Goal: Information Seeking & Learning: Check status

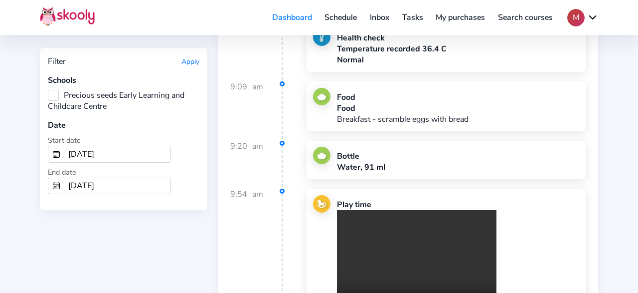
scroll to position [24471, 0]
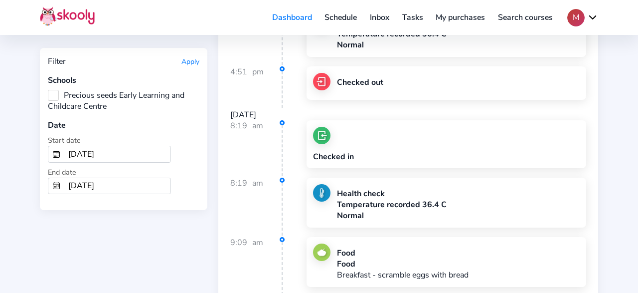
click at [107, 151] on input "6/1/2025" at bounding box center [117, 154] width 106 height 16
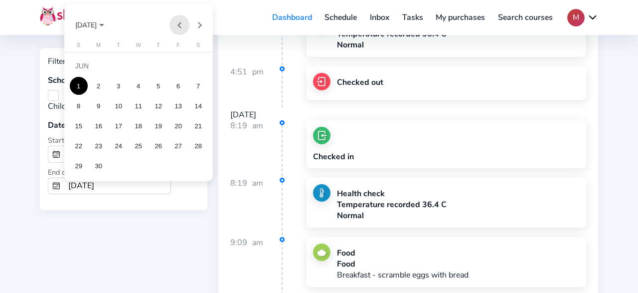
click at [177, 22] on button "Previous month" at bounding box center [180, 25] width 20 height 20
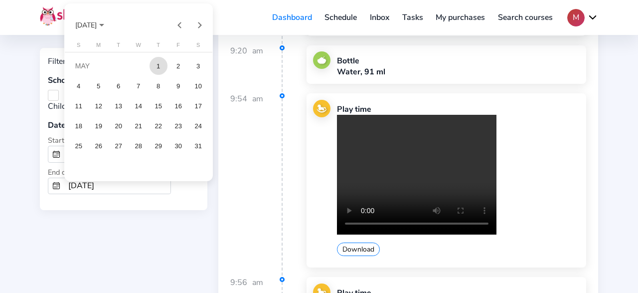
click at [156, 68] on div "1" at bounding box center [159, 66] width 18 height 18
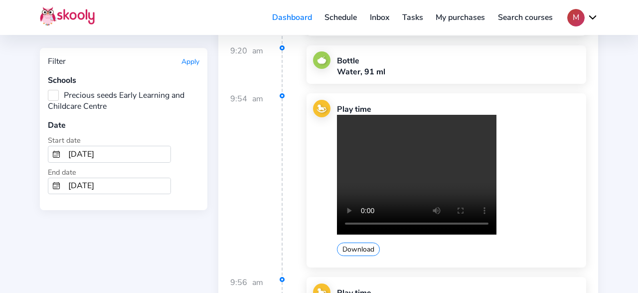
type input "[DATE]"
click at [109, 178] on input "6/30/2025" at bounding box center [117, 186] width 106 height 16
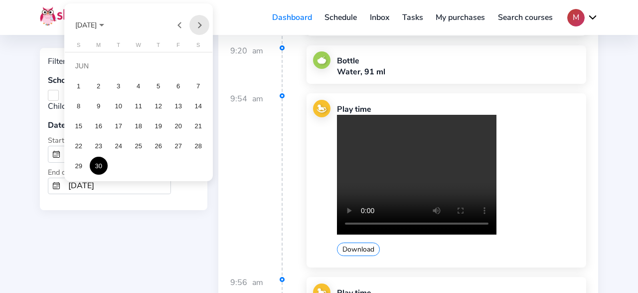
click at [203, 22] on button "Next month" at bounding box center [200, 25] width 20 height 20
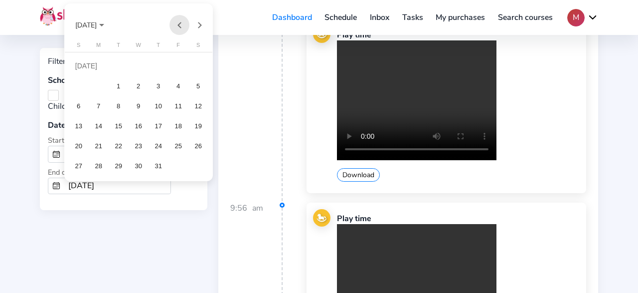
click at [179, 28] on button "Previous month" at bounding box center [180, 25] width 20 height 20
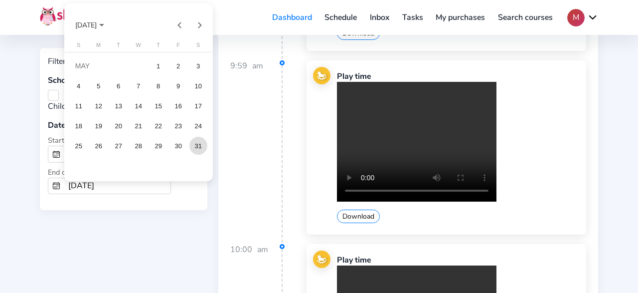
click at [199, 149] on div "31" at bounding box center [199, 146] width 18 height 18
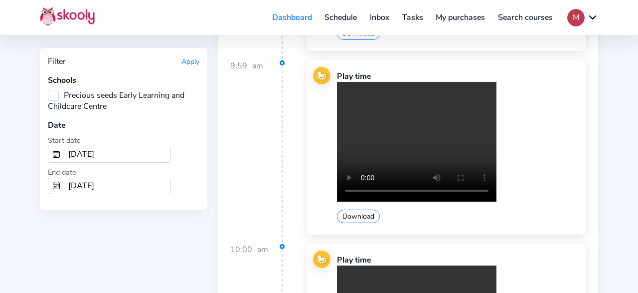
type input "[DATE]"
click at [191, 63] on button "Apply" at bounding box center [191, 61] width 18 height 9
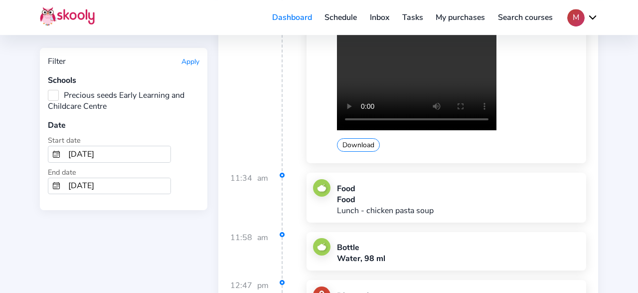
scroll to position [2386, 0]
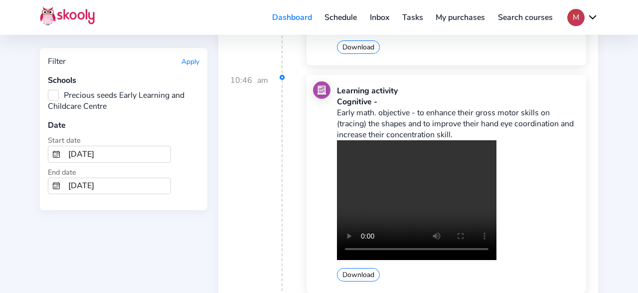
scroll to position [4201, 0]
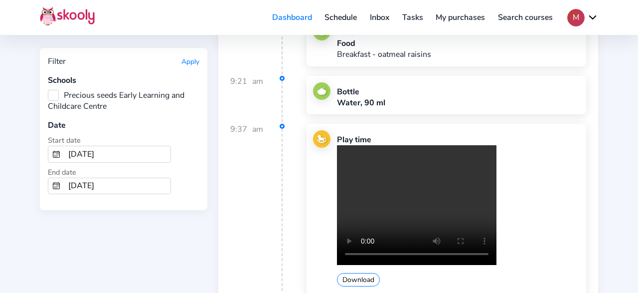
scroll to position [8661, 0]
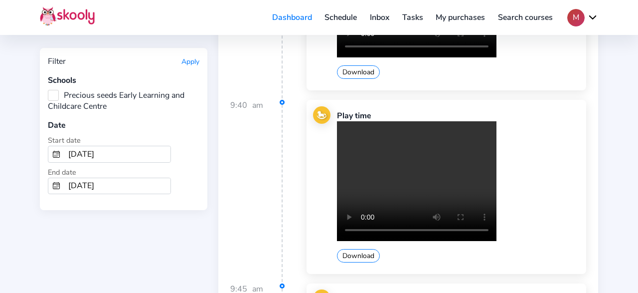
click at [581, 102] on div "Play time Your browser does not support the video tag. Download" at bounding box center [447, 187] width 280 height 174
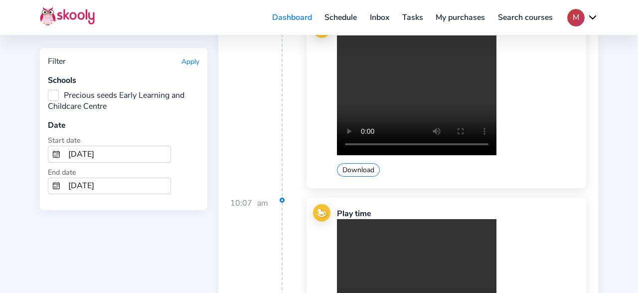
scroll to position [24895, 0]
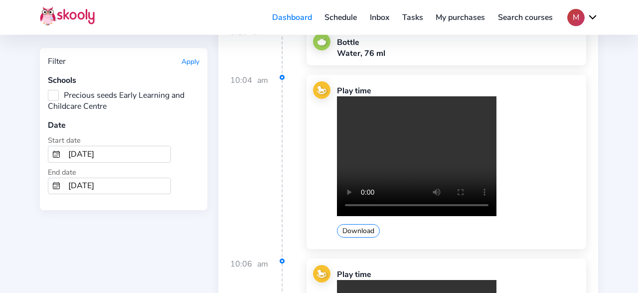
scroll to position [44359, 0]
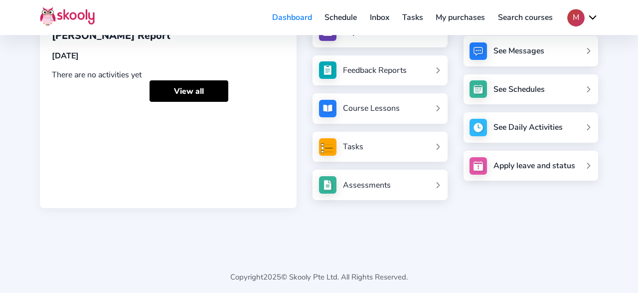
scroll to position [104, 0]
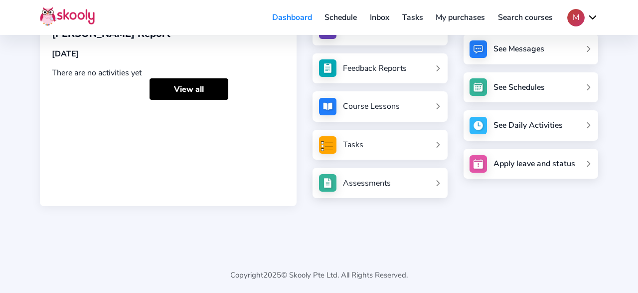
click at [436, 251] on div "Copyright 2025 © Skooly Pte Ltd. All Rights Reserved." at bounding box center [319, 263] width 559 height 66
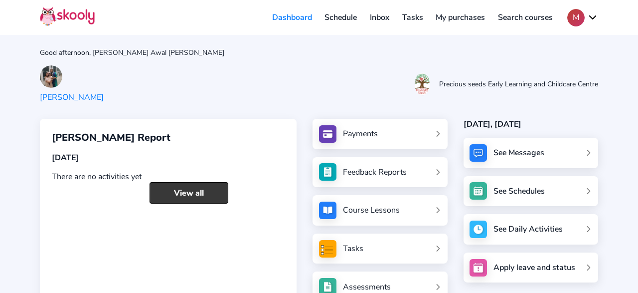
click at [186, 190] on link "View all" at bounding box center [189, 192] width 79 height 21
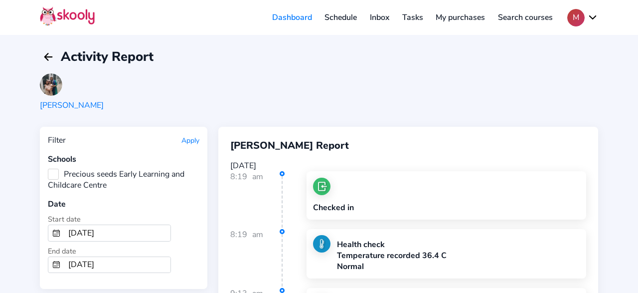
click at [122, 225] on input "8/18/2025" at bounding box center [117, 233] width 106 height 16
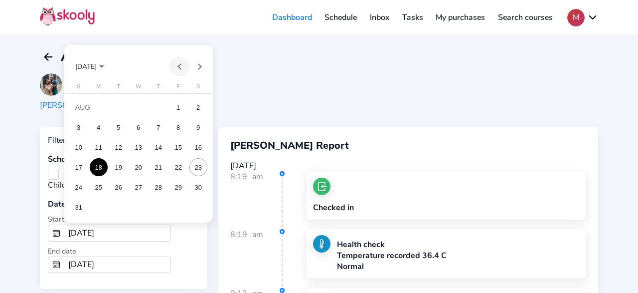
click at [180, 65] on button "Previous month" at bounding box center [180, 66] width 20 height 20
click at [79, 125] on div "1" at bounding box center [79, 127] width 18 height 18
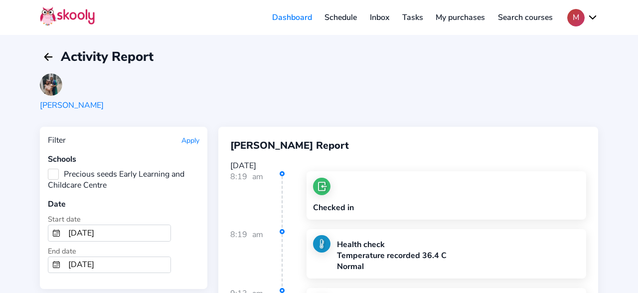
type input "6/1/2025"
click at [114, 257] on input "[DATE]" at bounding box center [117, 265] width 106 height 16
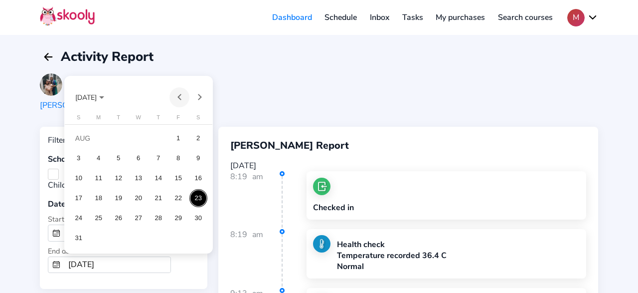
click at [179, 98] on button "Previous month" at bounding box center [180, 97] width 20 height 20
click at [179, 97] on button "Previous month" at bounding box center [180, 97] width 20 height 20
click at [97, 241] on div "30" at bounding box center [99, 238] width 18 height 18
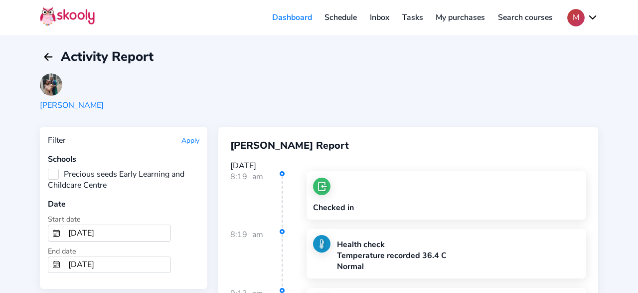
type input "6/30/2025"
click at [193, 140] on button "Apply" at bounding box center [191, 140] width 18 height 9
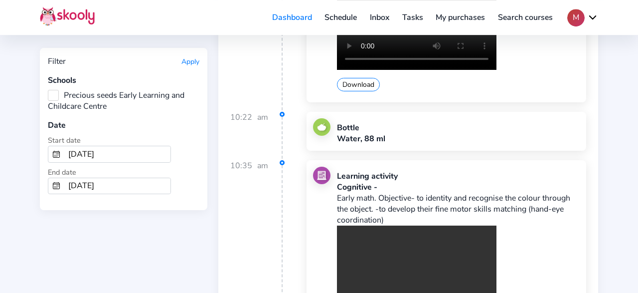
scroll to position [3423, 0]
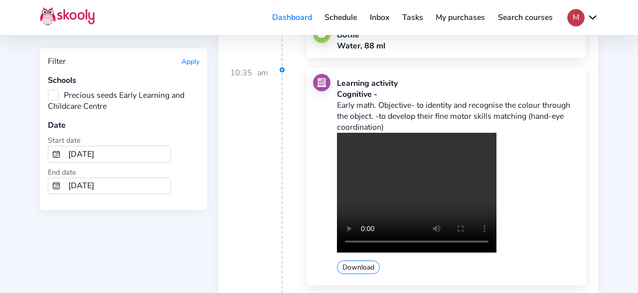
click at [533, 171] on div "Your browser does not support the video tag. Download" at bounding box center [458, 203] width 243 height 141
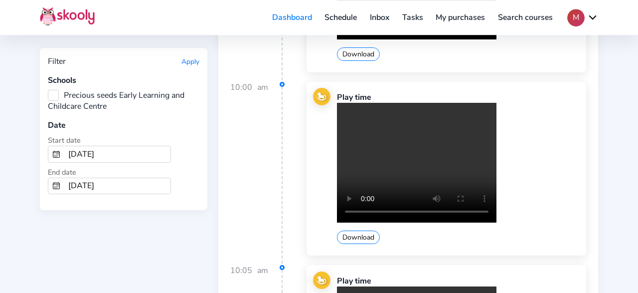
scroll to position [19345, 0]
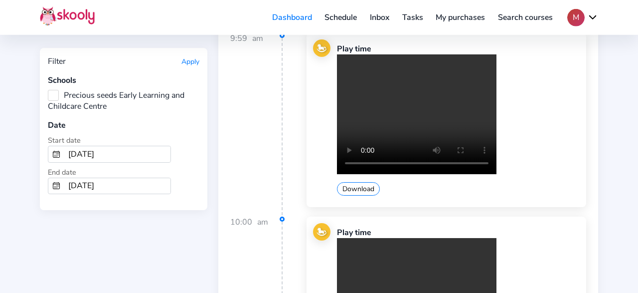
scroll to position [25114, 0]
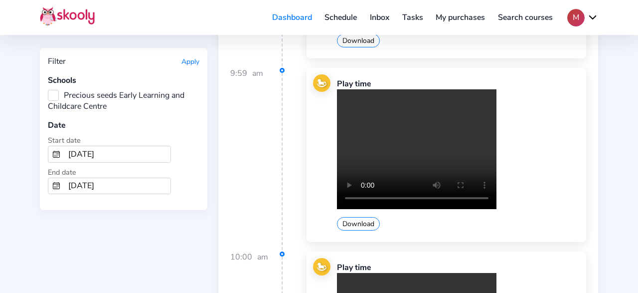
click at [116, 154] on input "6/1/2025" at bounding box center [117, 154] width 106 height 16
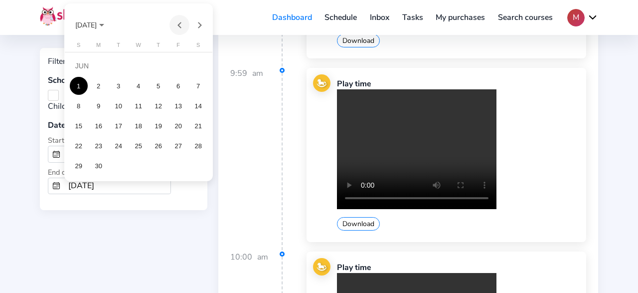
click at [179, 24] on button "Previous month" at bounding box center [180, 25] width 20 height 20
click at [156, 68] on div "1" at bounding box center [159, 66] width 18 height 18
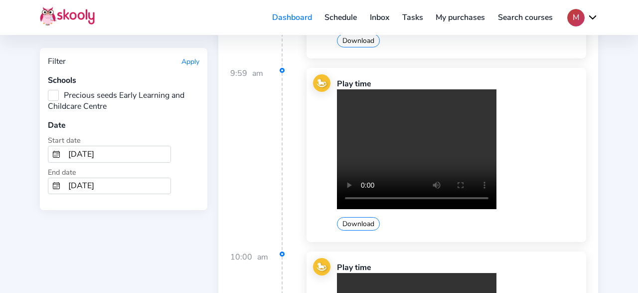
type input "[DATE]"
click at [110, 180] on input "6/30/2025" at bounding box center [117, 186] width 106 height 16
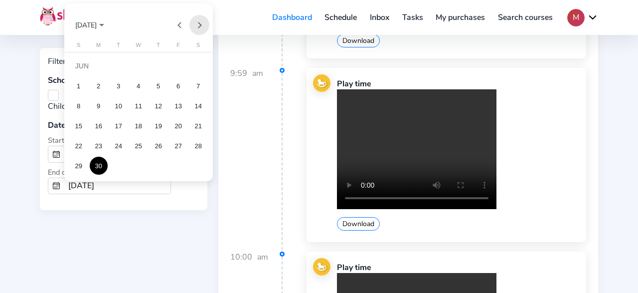
click at [202, 33] on button "Next month" at bounding box center [200, 25] width 20 height 20
click at [184, 28] on button "Previous month" at bounding box center [180, 25] width 20 height 20
click at [206, 147] on div "31" at bounding box center [199, 146] width 18 height 18
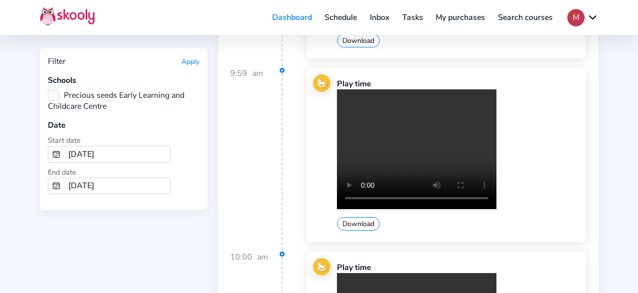
type input "5/31/2025"
click at [188, 59] on button "Apply" at bounding box center [191, 61] width 18 height 9
click at [191, 63] on button "Apply" at bounding box center [191, 61] width 18 height 9
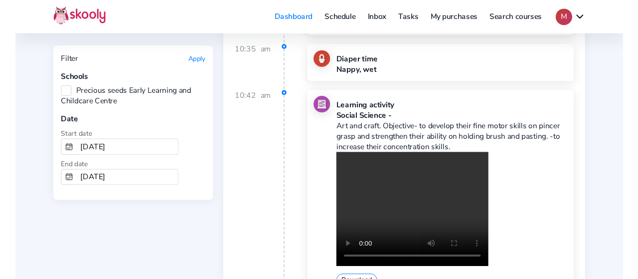
scroll to position [2282, 0]
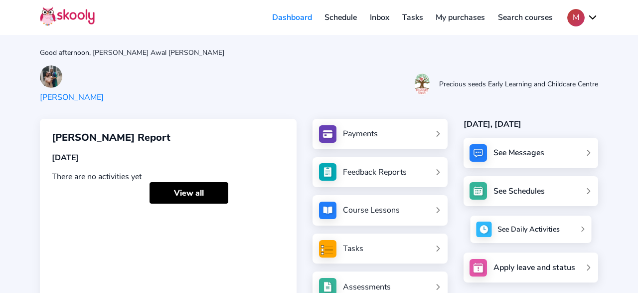
click at [526, 228] on div "See Daily Activities" at bounding box center [529, 229] width 62 height 10
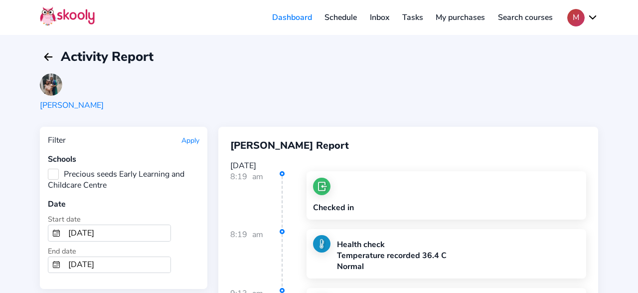
click at [88, 230] on input "8/18/2025" at bounding box center [117, 233] width 106 height 16
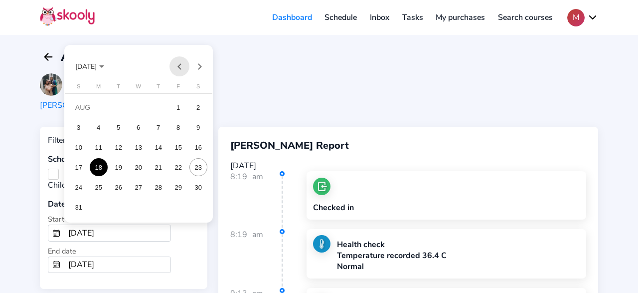
click at [181, 66] on button "Previous month" at bounding box center [180, 66] width 20 height 20
click at [163, 110] on div "1" at bounding box center [159, 107] width 18 height 18
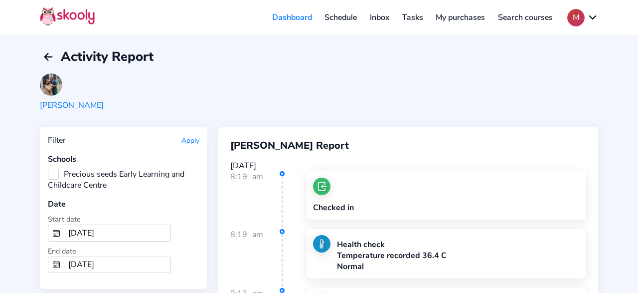
type input "[DATE]"
click at [108, 259] on input "[DATE]" at bounding box center [117, 265] width 106 height 16
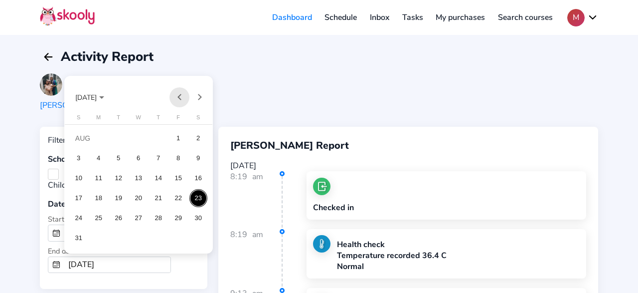
click at [181, 99] on button "Previous month" at bounding box center [180, 97] width 20 height 20
click at [203, 216] on div "31" at bounding box center [199, 218] width 18 height 18
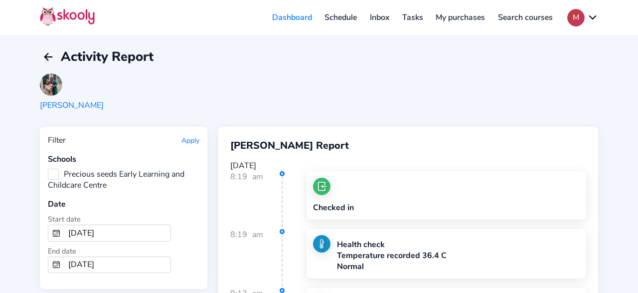
type input "[DATE]"
click at [191, 143] on button "Apply" at bounding box center [191, 140] width 18 height 9
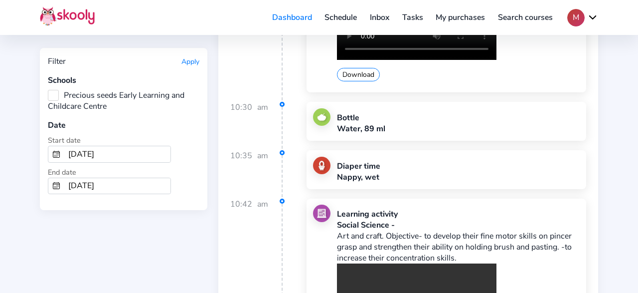
scroll to position [2230, 0]
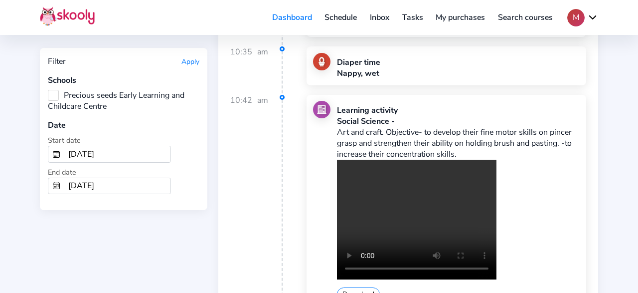
click at [552, 207] on div "Your browser does not support the video tag. Download" at bounding box center [458, 230] width 243 height 141
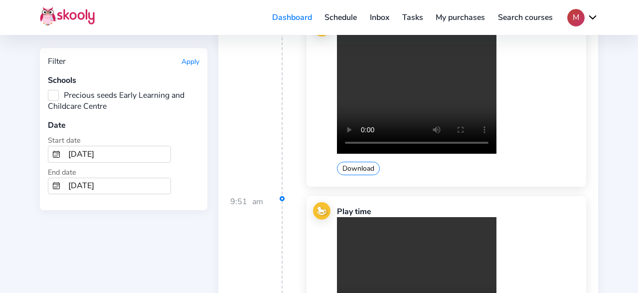
scroll to position [6016, 0]
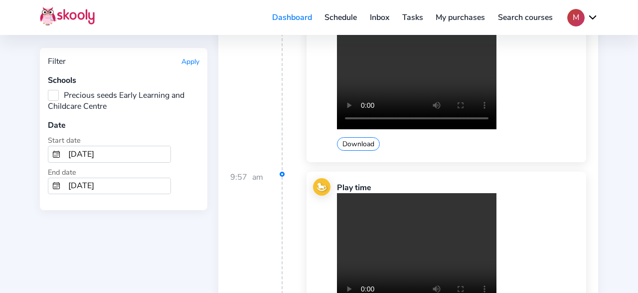
click at [114, 150] on input "[DATE]" at bounding box center [117, 154] width 106 height 16
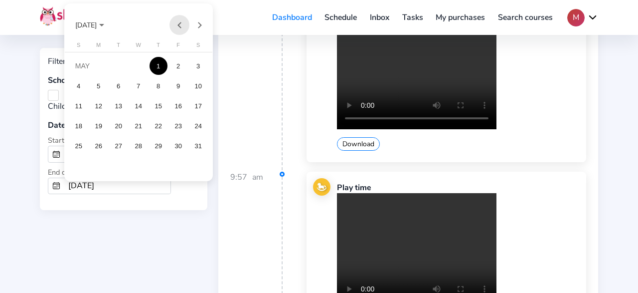
click at [177, 25] on button "Previous month" at bounding box center [180, 25] width 20 height 20
click at [124, 87] on div "1" at bounding box center [119, 86] width 18 height 18
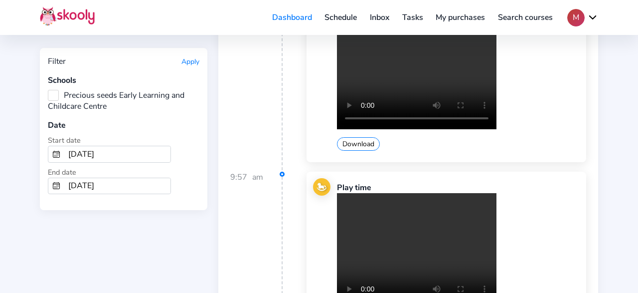
type input "4/1/2025"
click at [108, 179] on input "[DATE]" at bounding box center [117, 186] width 106 height 16
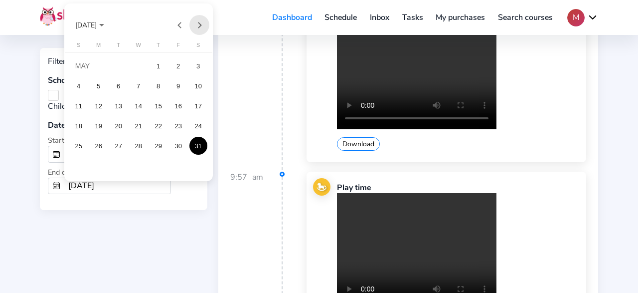
click at [203, 24] on button "Next month" at bounding box center [200, 25] width 20 height 20
click at [179, 24] on button "Previous month" at bounding box center [180, 25] width 20 height 20
click at [144, 164] on div "30" at bounding box center [139, 166] width 18 height 18
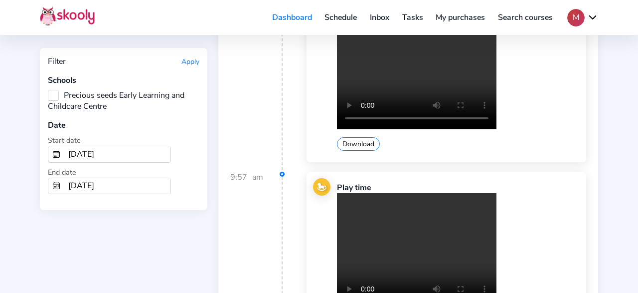
type input "4/30/2025"
click at [191, 64] on button "Apply" at bounding box center [191, 61] width 18 height 9
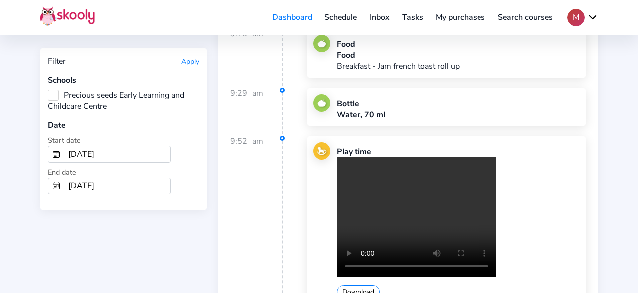
scroll to position [311, 0]
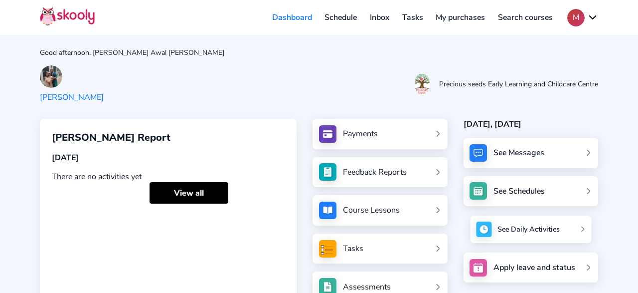
click at [528, 227] on div "See Daily Activities" at bounding box center [529, 229] width 62 height 10
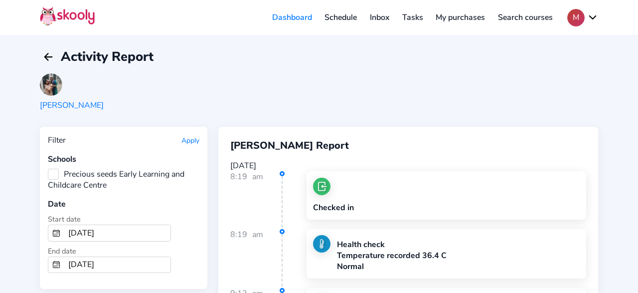
click at [93, 229] on input "[DATE]" at bounding box center [117, 233] width 106 height 16
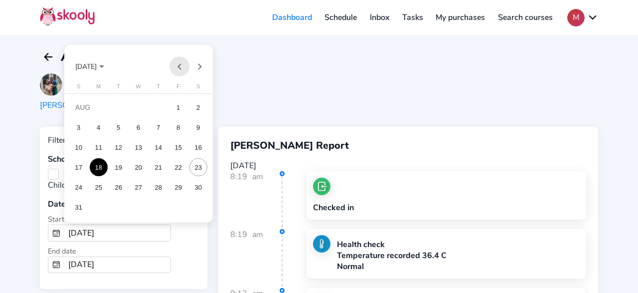
click at [179, 68] on button "Previous month" at bounding box center [180, 66] width 20 height 20
click at [179, 67] on button "Previous month" at bounding box center [180, 66] width 20 height 20
click at [159, 107] on div "1" at bounding box center [159, 107] width 18 height 18
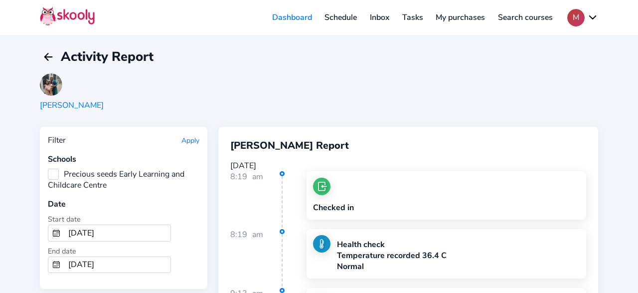
type input "[DATE]"
click at [118, 258] on input "[DATE]" at bounding box center [117, 265] width 106 height 16
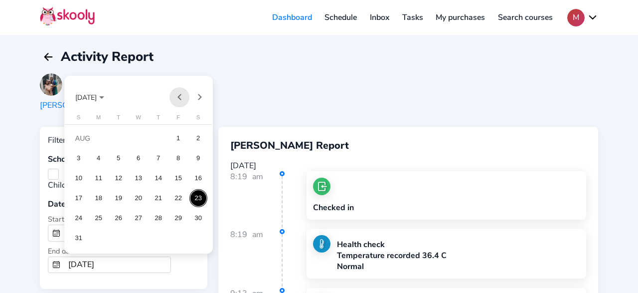
click at [181, 96] on button "Previous month" at bounding box center [180, 97] width 20 height 20
click at [181, 95] on button "Previous month" at bounding box center [180, 97] width 20 height 20
click at [200, 218] on div "31" at bounding box center [199, 218] width 18 height 18
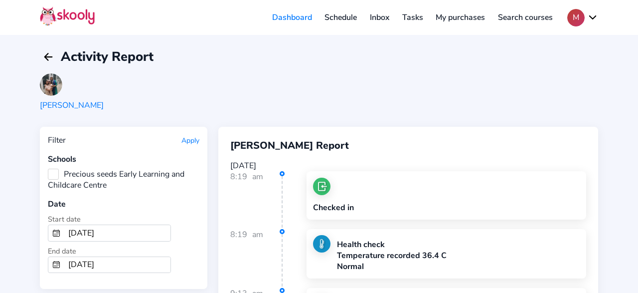
type input "[DATE]"
click at [189, 140] on button "Apply" at bounding box center [191, 140] width 18 height 9
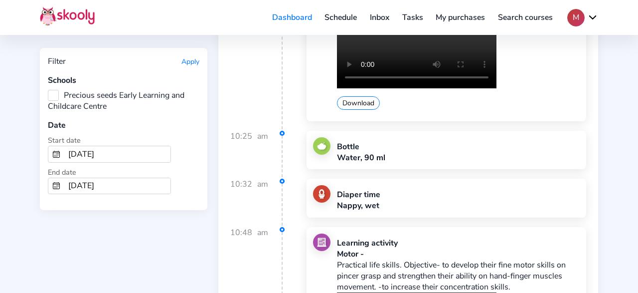
scroll to position [7209, 0]
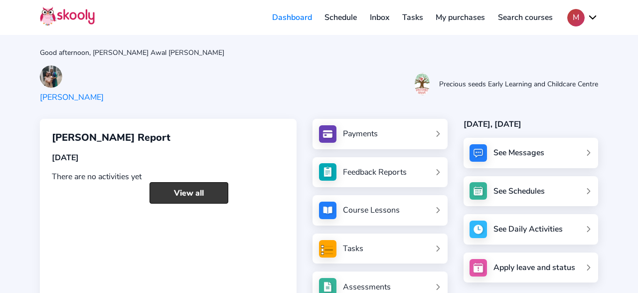
click at [157, 190] on link "View all" at bounding box center [189, 192] width 79 height 21
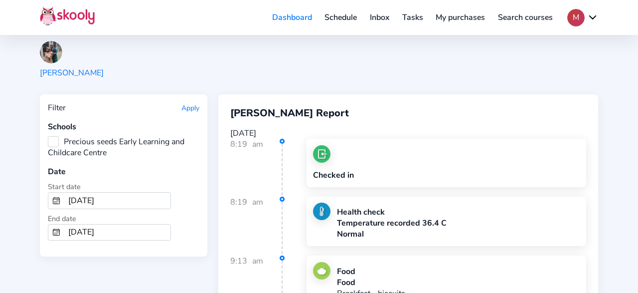
scroll to position [52, 0]
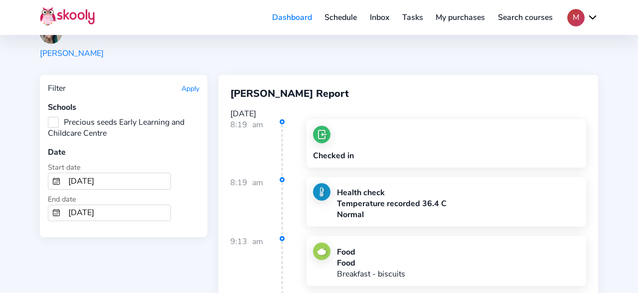
click at [112, 178] on input "[DATE]" at bounding box center [117, 181] width 106 height 16
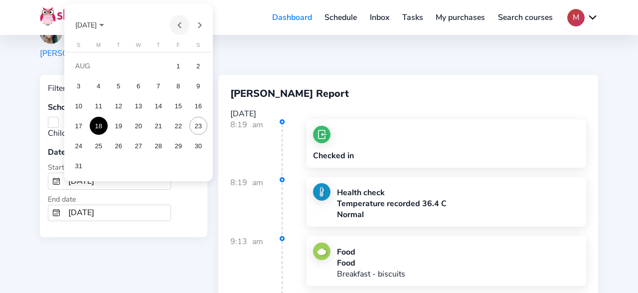
click at [179, 30] on button "Previous month" at bounding box center [180, 25] width 20 height 20
click at [179, 29] on button "Previous month" at bounding box center [180, 25] width 20 height 20
click at [178, 29] on button "Previous month" at bounding box center [180, 25] width 20 height 20
click at [115, 87] on div "1" at bounding box center [119, 86] width 18 height 18
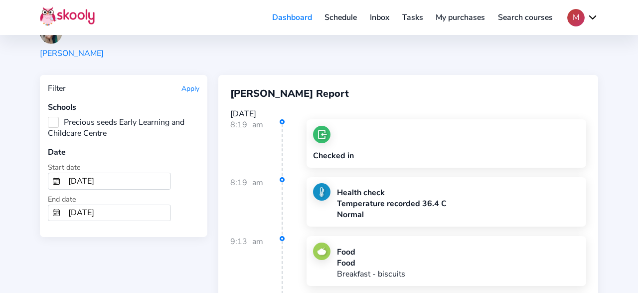
type input "[DATE]"
click at [108, 213] on input "[DATE]" at bounding box center [117, 213] width 106 height 16
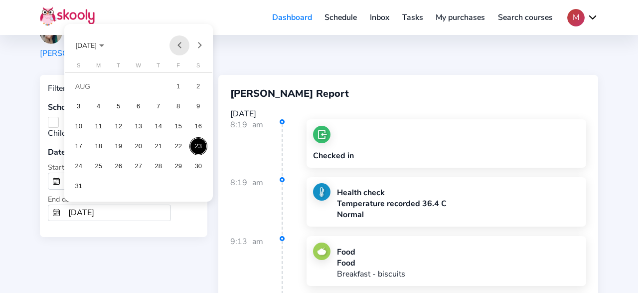
click at [176, 43] on button "Previous month" at bounding box center [180, 45] width 20 height 20
click at [141, 187] on div "30" at bounding box center [139, 186] width 18 height 18
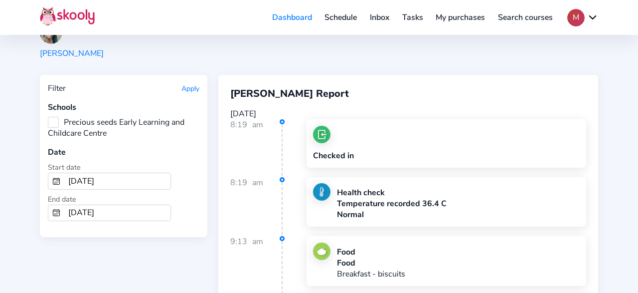
click at [187, 92] on button "Apply" at bounding box center [191, 88] width 18 height 9
click at [191, 88] on button "Apply" at bounding box center [191, 88] width 18 height 9
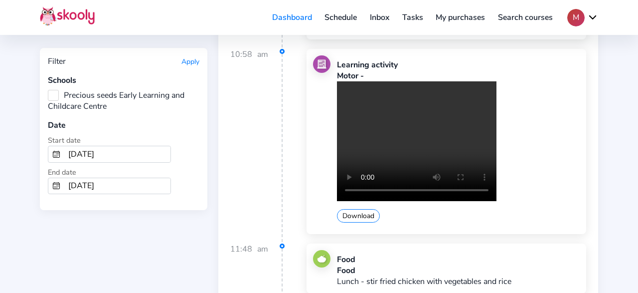
scroll to position [2023, 0]
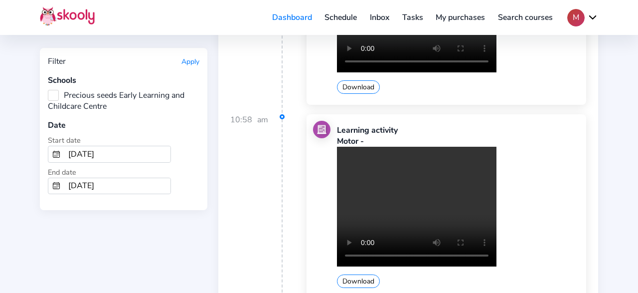
click at [122, 151] on input "[DATE]" at bounding box center [117, 154] width 106 height 16
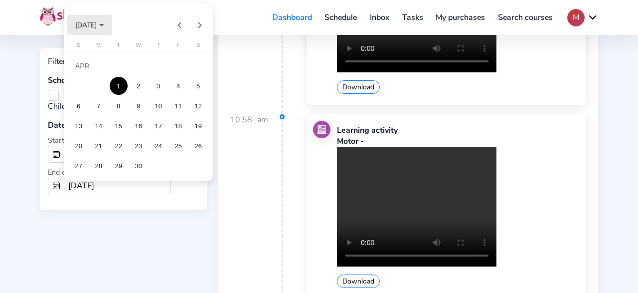
click at [104, 24] on span "[DATE]" at bounding box center [89, 24] width 29 height 9
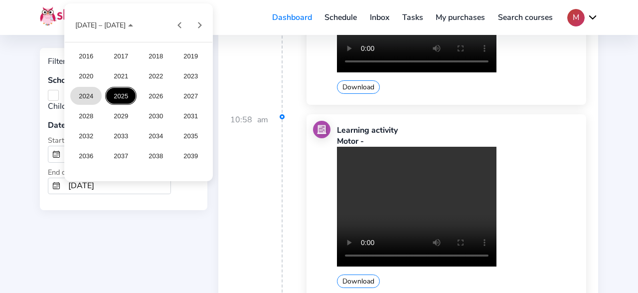
click at [89, 95] on div "2024" at bounding box center [85, 96] width 31 height 18
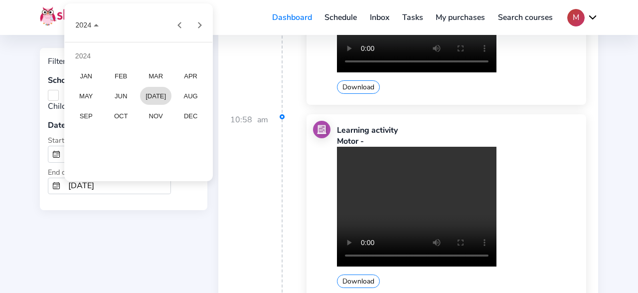
click at [158, 100] on div "[DATE]" at bounding box center [155, 96] width 31 height 18
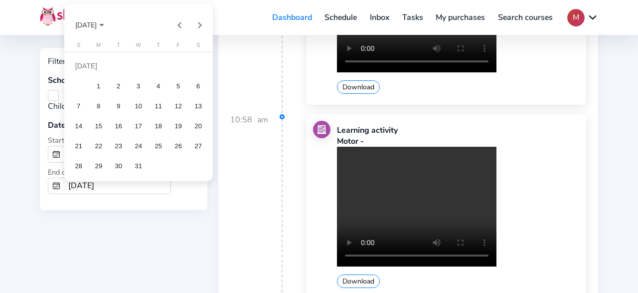
click at [140, 211] on div at bounding box center [319, 146] width 638 height 293
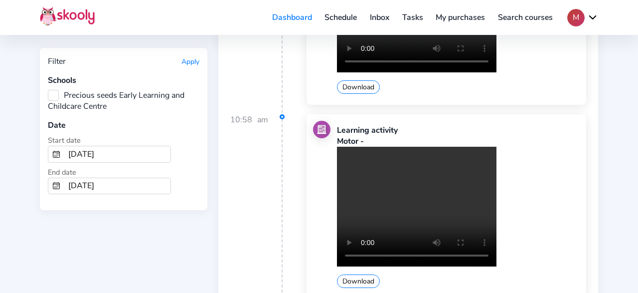
click at [117, 183] on input "[DATE]" at bounding box center [117, 186] width 106 height 16
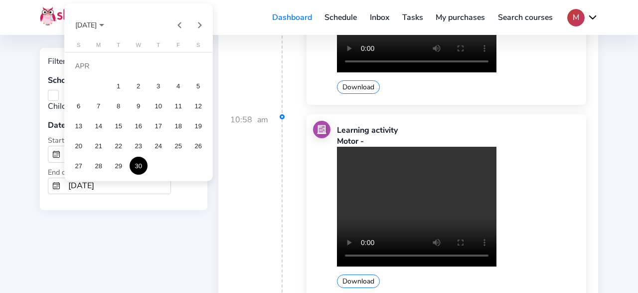
click at [104, 21] on span "[DATE]" at bounding box center [89, 24] width 29 height 9
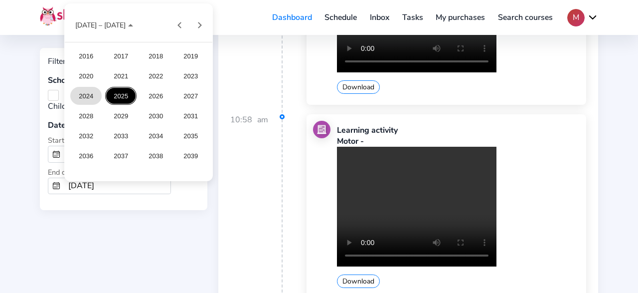
click at [94, 91] on div "2024" at bounding box center [85, 96] width 31 height 18
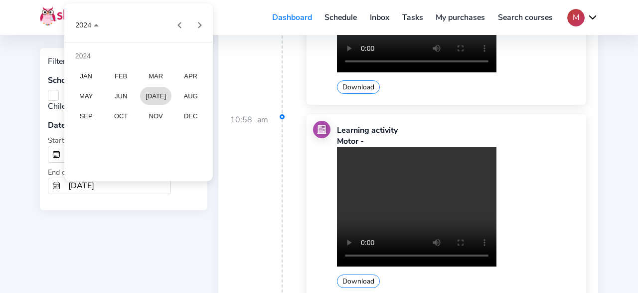
click at [161, 93] on div "[DATE]" at bounding box center [155, 96] width 31 height 18
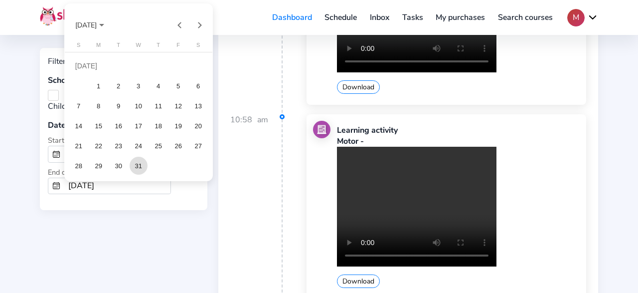
click at [138, 164] on div "31" at bounding box center [139, 166] width 18 height 18
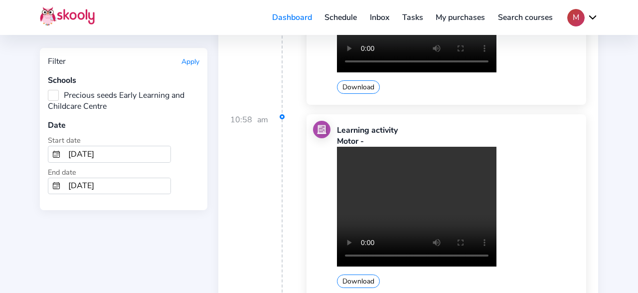
type input "[DATE]"
click at [118, 149] on input "[DATE]" at bounding box center [117, 154] width 106 height 16
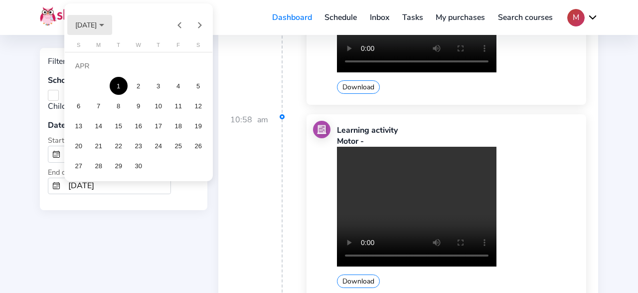
click at [97, 22] on span "[DATE]" at bounding box center [85, 24] width 21 height 9
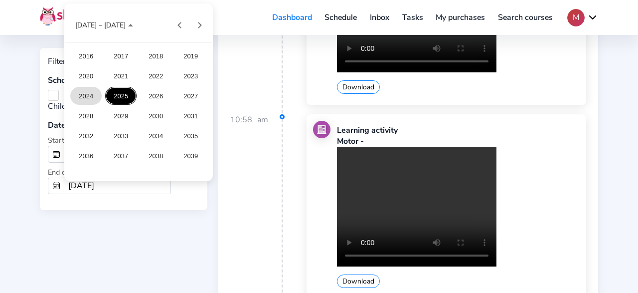
click at [89, 92] on div "2024" at bounding box center [85, 96] width 31 height 18
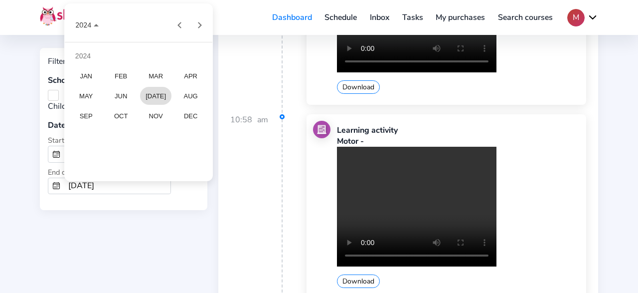
click at [149, 96] on div "[DATE]" at bounding box center [155, 96] width 31 height 18
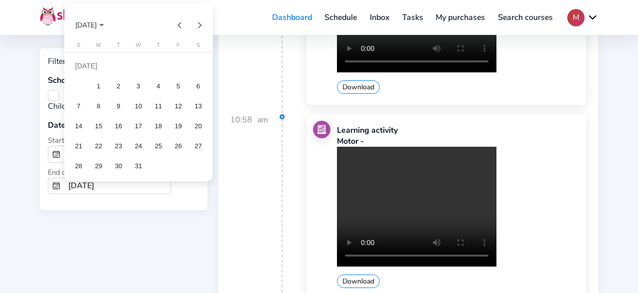
click at [98, 89] on div "1" at bounding box center [99, 86] width 18 height 18
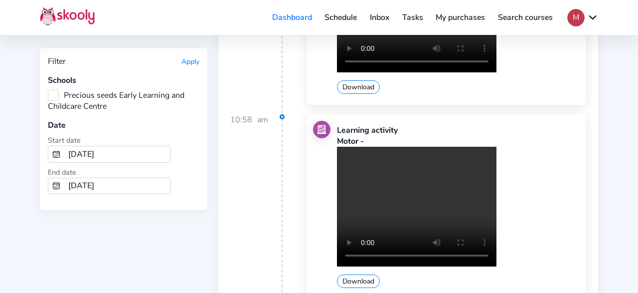
type input "[DATE]"
click at [190, 63] on button "Apply" at bounding box center [191, 61] width 18 height 9
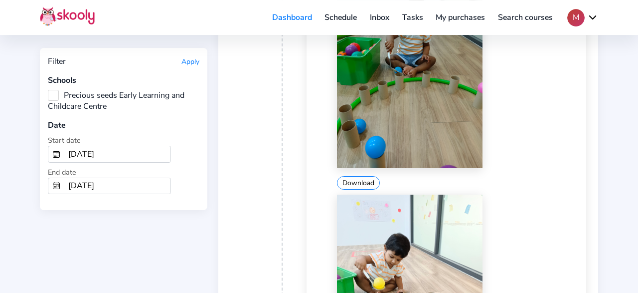
scroll to position [10539, 0]
